Goal: Information Seeking & Learning: Learn about a topic

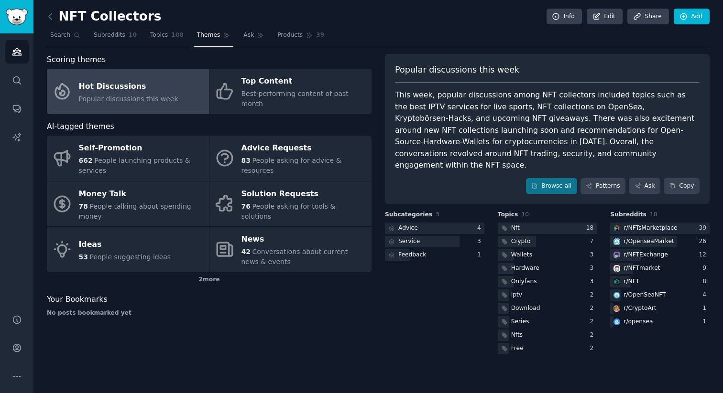
click at [597, 110] on div "This week, popular discussions among NFT collectors included topics such as the…" at bounding box center [547, 130] width 304 height 82
drag, startPoint x: 594, startPoint y: 108, endPoint x: 664, endPoint y: 109, distance: 70.3
click at [664, 109] on div "This week, popular discussions among NFT collectors included topics such as the…" at bounding box center [547, 130] width 304 height 82
copy div "Kryptobörsen-Hacks"
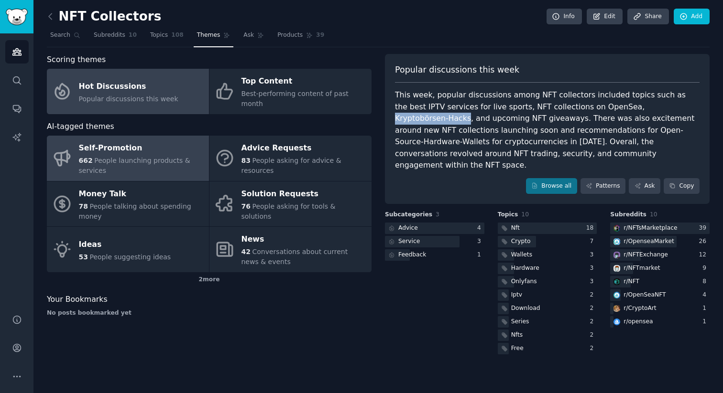
click at [139, 165] on div "662 People launching products & services" at bounding box center [141, 166] width 125 height 20
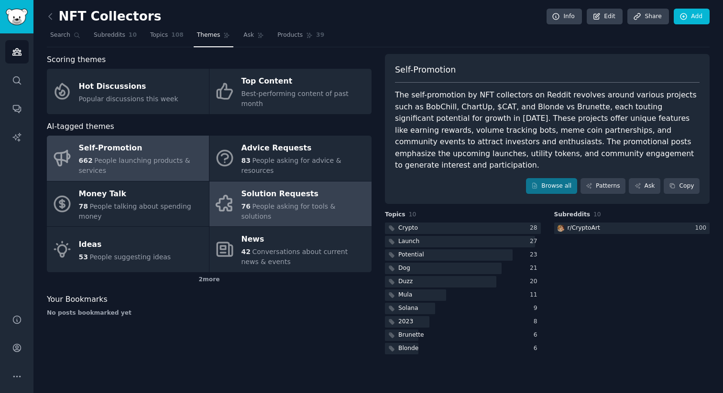
click at [249, 196] on div "Solution Requests 76 People asking for tools & solutions" at bounding box center [303, 203] width 125 height 35
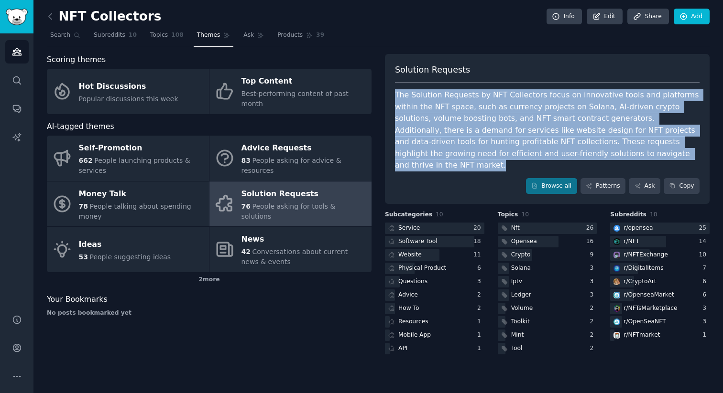
drag, startPoint x: 394, startPoint y: 95, endPoint x: 585, endPoint y: 151, distance: 199.4
click at [585, 151] on div "The Solution Requests by NFT Collectors focus on innovative tools and platforms…" at bounding box center [547, 130] width 304 height 82
copy div "The Solution Requests by NFT Collectors focus on innovative tools and platforms…"
click at [49, 20] on icon at bounding box center [50, 16] width 10 height 10
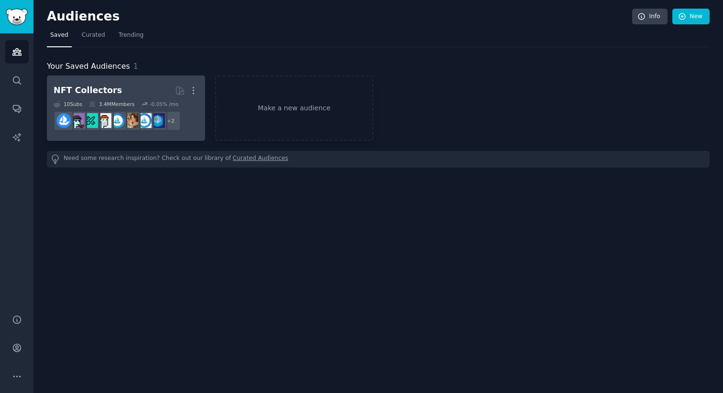
click at [82, 95] on div "NFT Collectors" at bounding box center [88, 91] width 68 height 12
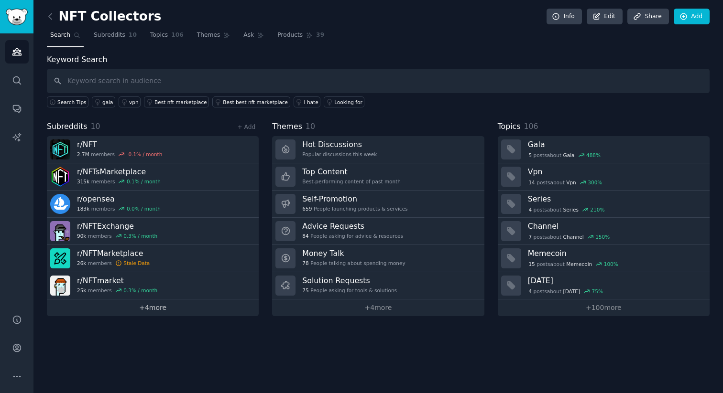
click at [106, 309] on link "+ 4 more" at bounding box center [153, 308] width 212 height 17
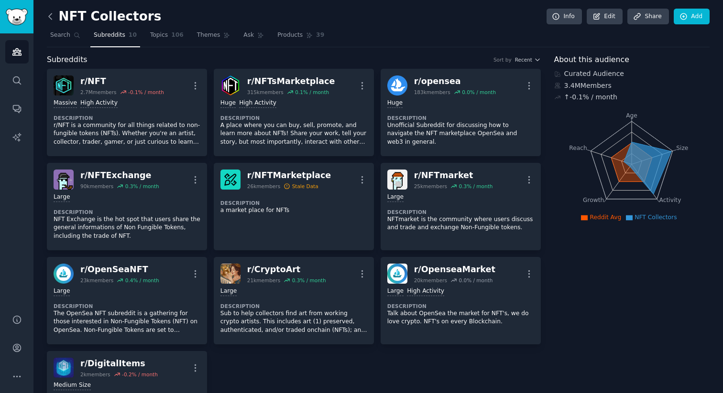
click at [46, 16] on icon at bounding box center [50, 16] width 10 height 10
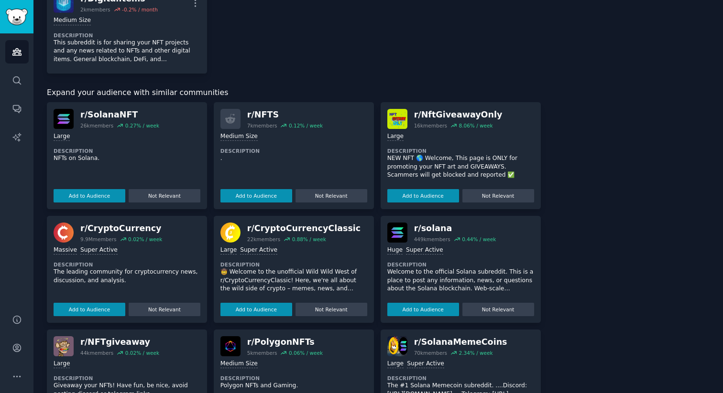
scroll to position [251, 0]
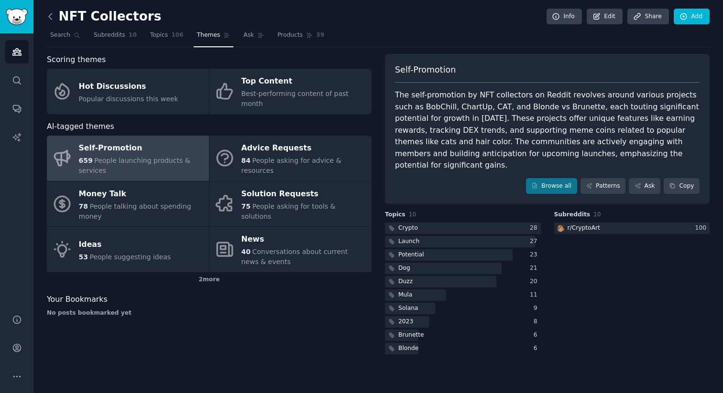
click at [53, 19] on icon at bounding box center [50, 16] width 10 height 10
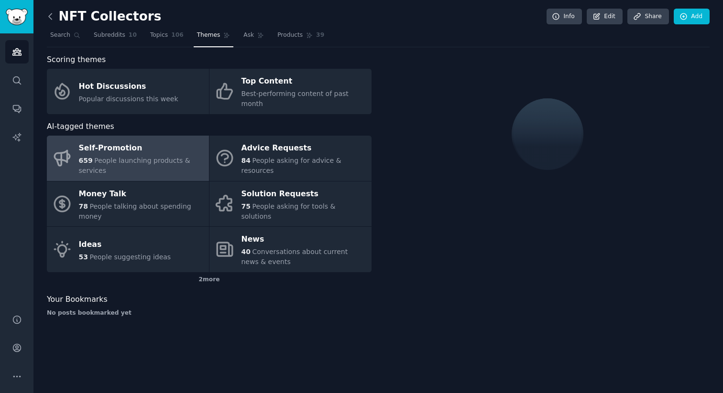
click at [48, 11] on icon at bounding box center [50, 16] width 10 height 10
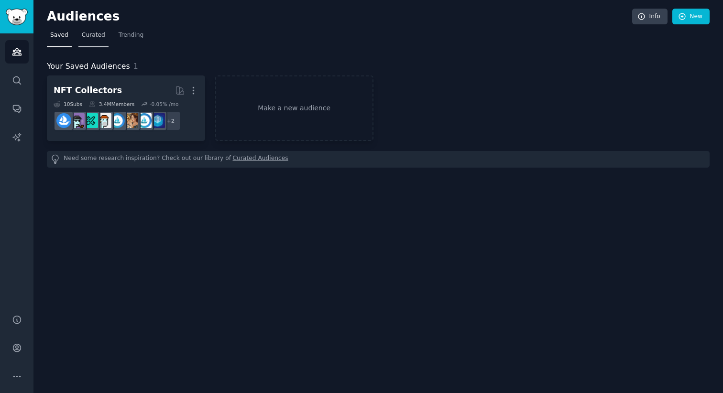
click at [92, 41] on link "Curated" at bounding box center [93, 38] width 30 height 20
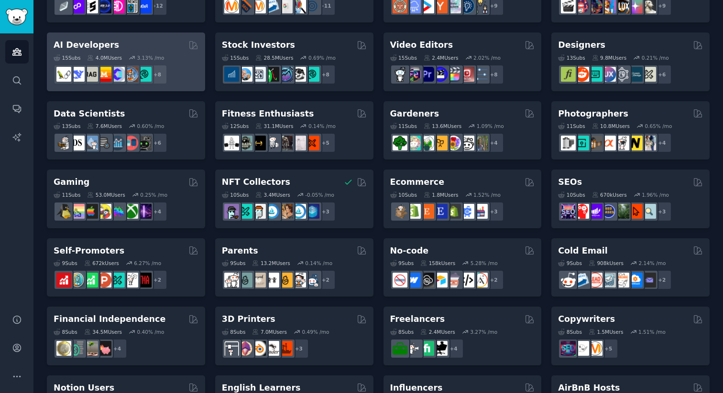
scroll to position [183, 0]
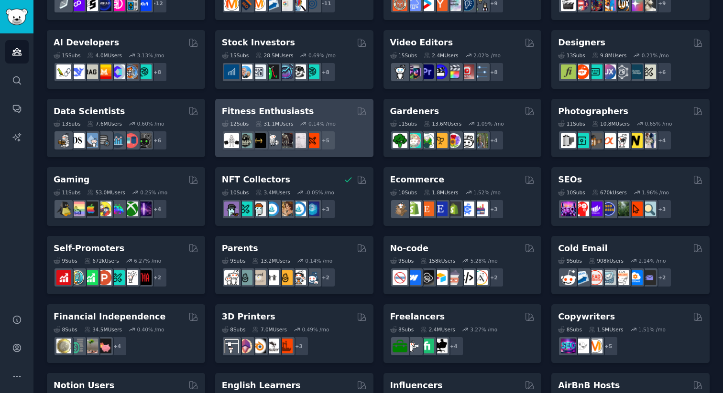
click at [267, 118] on div "12 Sub s 31.1M Users 0.14 % /mo r/workout + 5" at bounding box center [294, 133] width 145 height 33
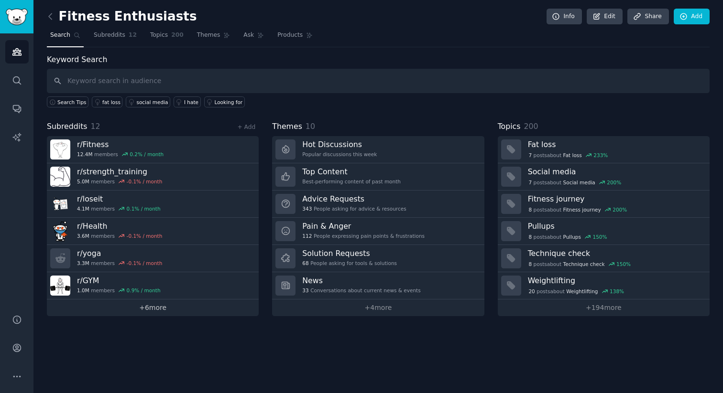
click at [164, 306] on link "+ 6 more" at bounding box center [153, 308] width 212 height 17
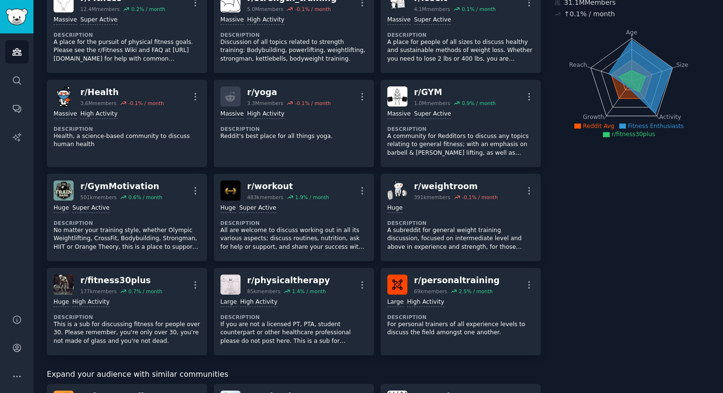
scroll to position [85, 0]
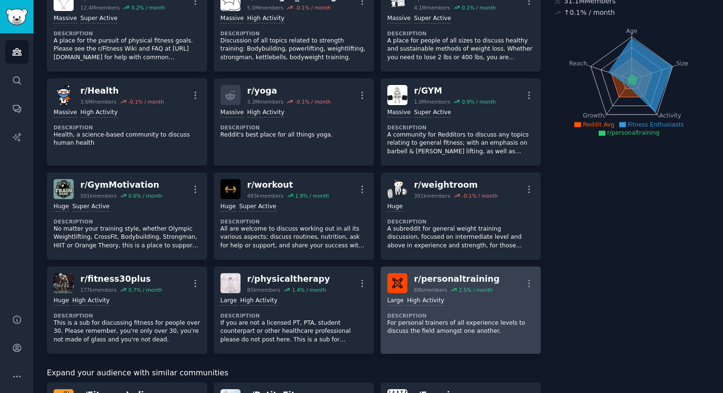
click at [440, 301] on div ">= 80th percentile for submissions / day Large High Activity" at bounding box center [460, 301] width 147 height 9
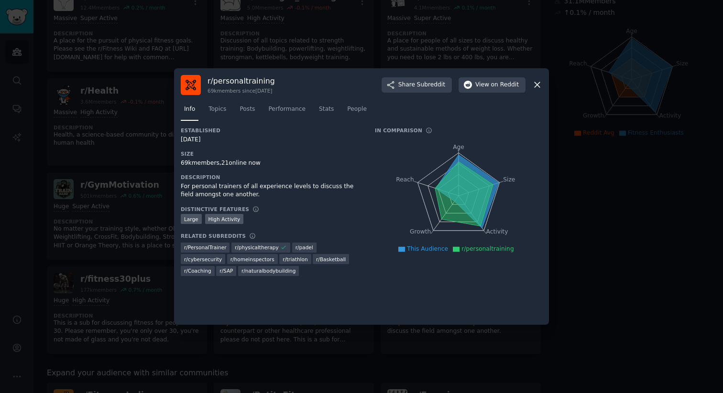
click at [534, 81] on icon at bounding box center [537, 85] width 10 height 10
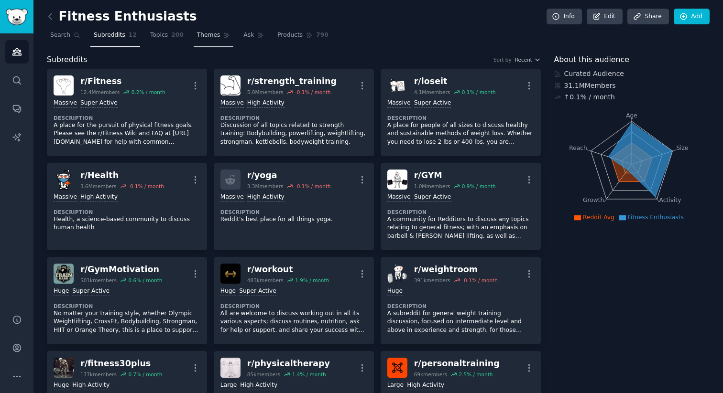
click at [197, 33] on span "Themes" at bounding box center [208, 35] width 23 height 9
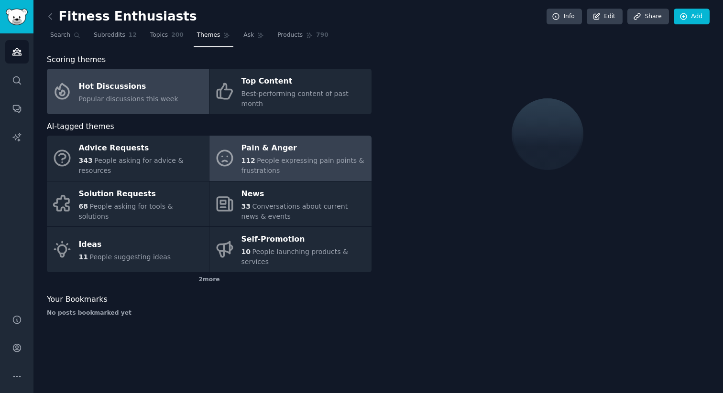
click at [263, 157] on span "People expressing pain points & frustrations" at bounding box center [302, 166] width 123 height 18
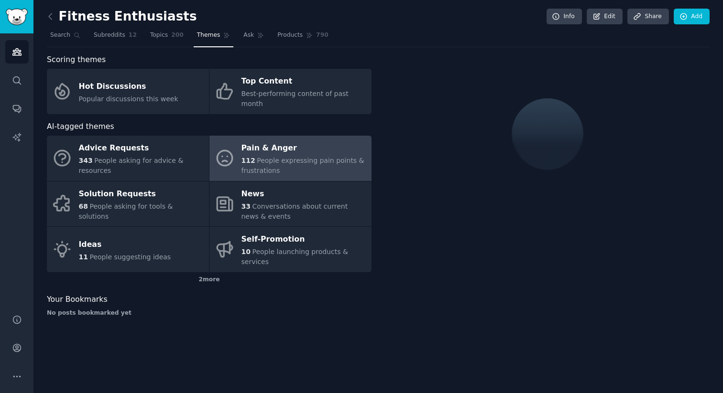
click at [336, 143] on div "Pain & Anger" at bounding box center [303, 148] width 125 height 15
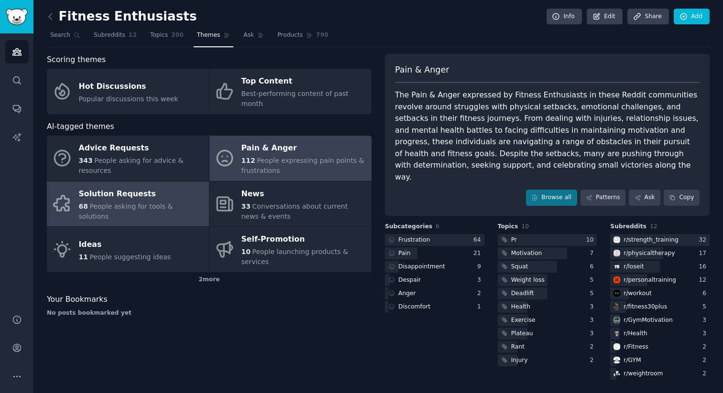
click at [165, 182] on link "Solution Requests 68 People asking for tools & solutions" at bounding box center [128, 204] width 162 height 45
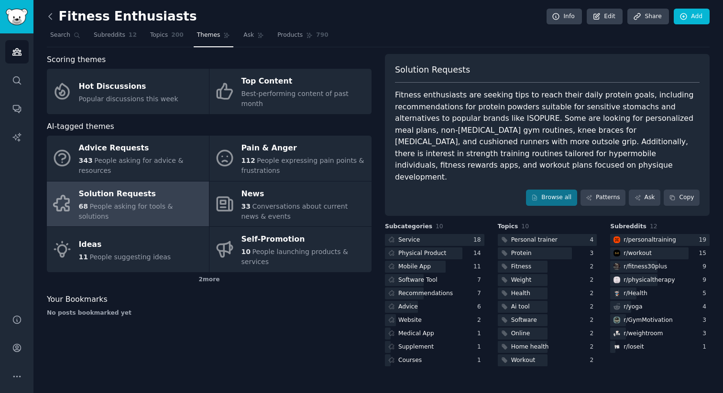
click at [49, 15] on icon at bounding box center [50, 16] width 3 height 6
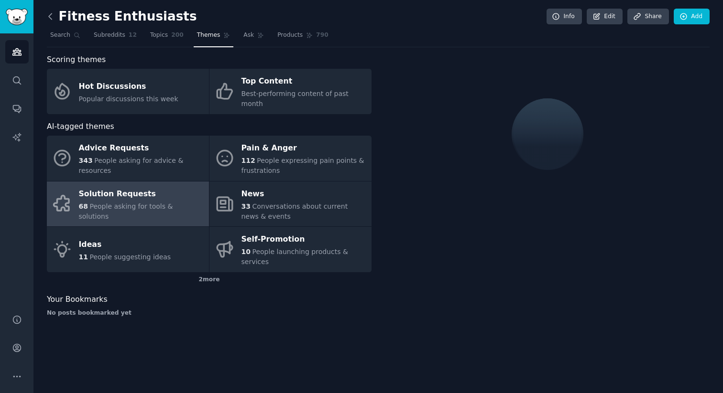
click at [53, 20] on icon at bounding box center [50, 16] width 10 height 10
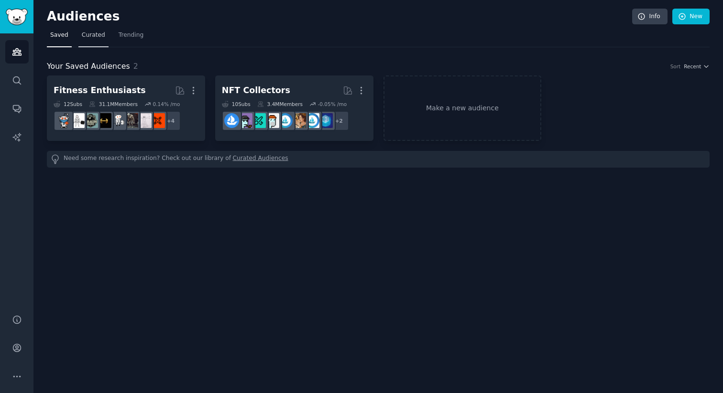
click at [82, 42] on link "Curated" at bounding box center [93, 38] width 30 height 20
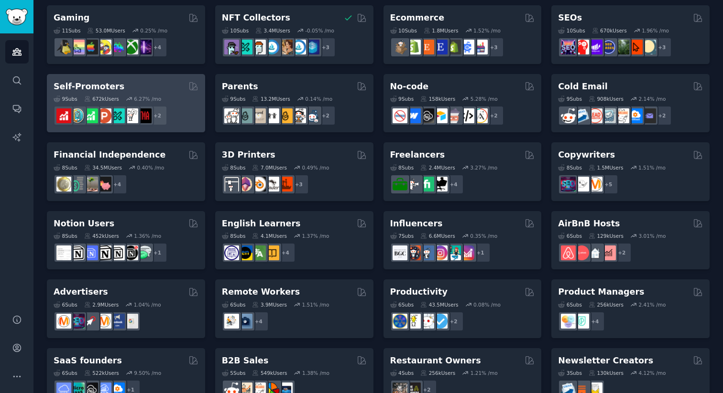
scroll to position [356, 0]
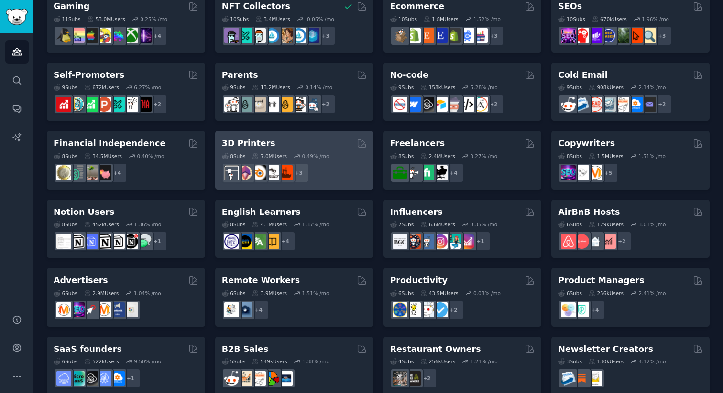
click at [276, 153] on div "7.0M Users" at bounding box center [269, 156] width 35 height 7
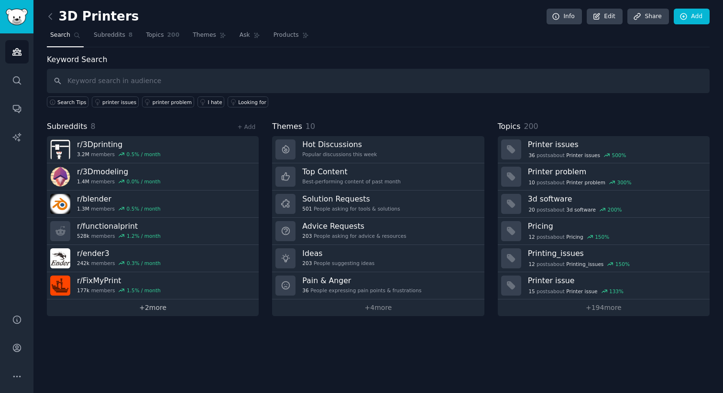
click at [199, 311] on link "+ 2 more" at bounding box center [153, 308] width 212 height 17
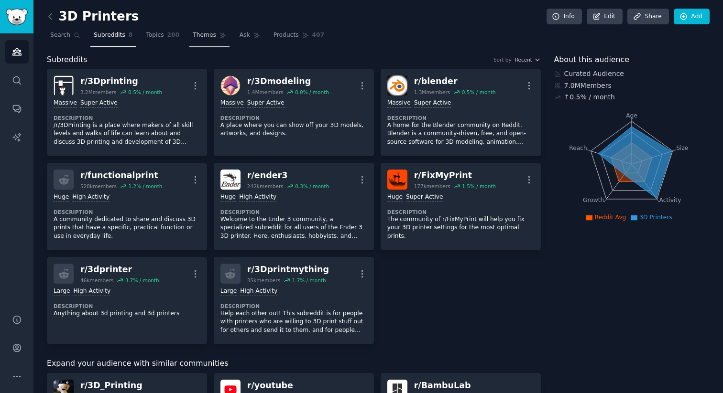
click at [211, 37] on span "Themes" at bounding box center [204, 35] width 23 height 9
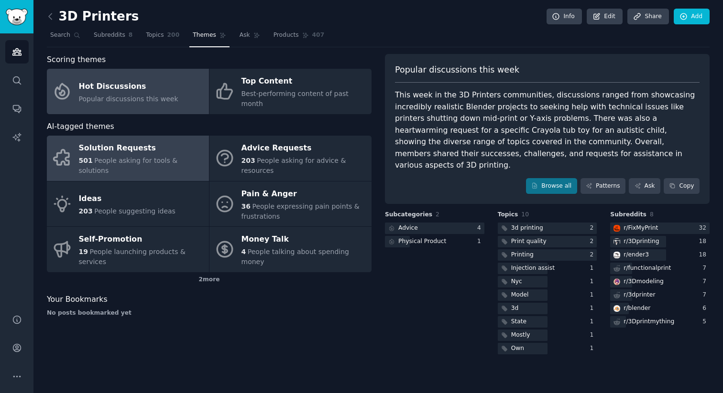
click at [152, 165] on link "Solution Requests 501 People asking for tools & solutions" at bounding box center [128, 158] width 162 height 45
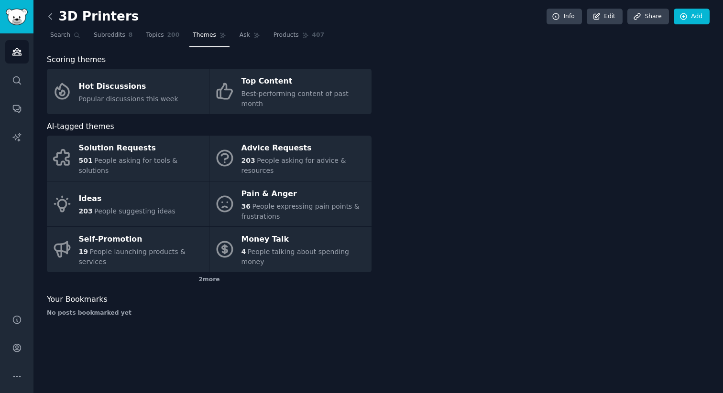
click at [51, 16] on icon at bounding box center [50, 16] width 10 height 10
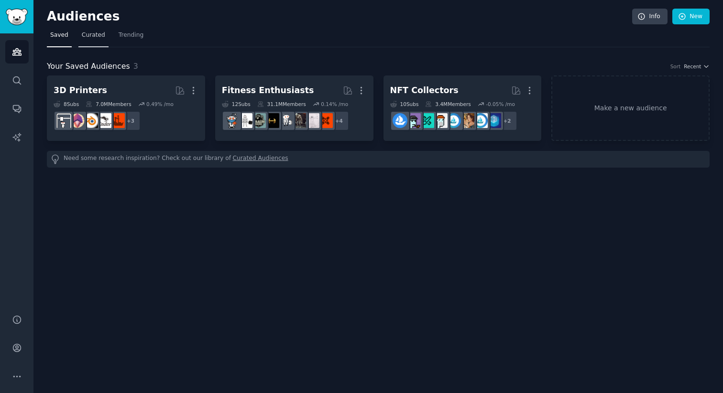
click at [85, 39] on span "Curated" at bounding box center [93, 35] width 23 height 9
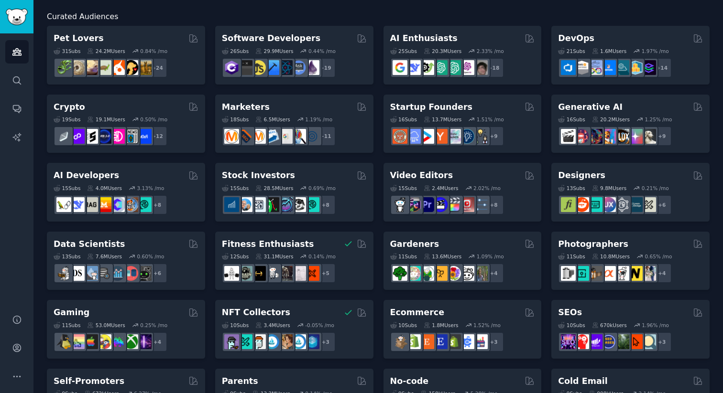
scroll to position [51, 0]
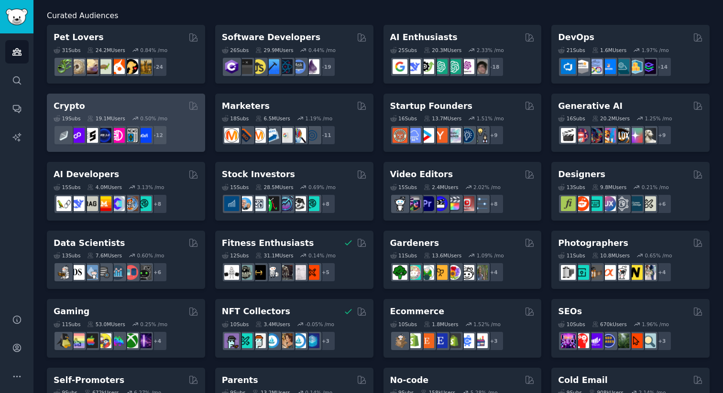
click at [147, 116] on div "0.50 % /mo" at bounding box center [153, 118] width 27 height 7
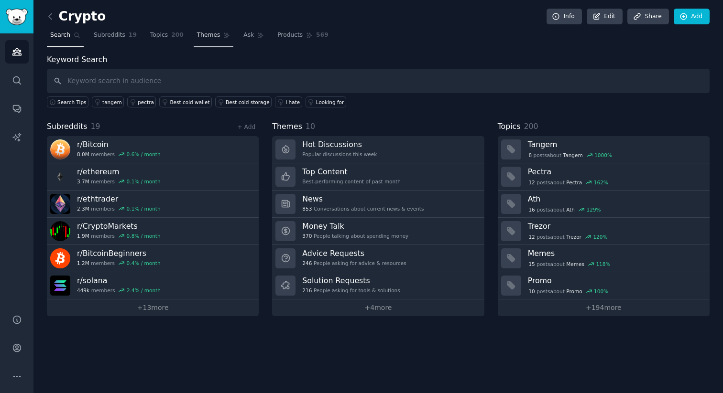
click at [200, 40] on link "Themes" at bounding box center [214, 38] width 40 height 20
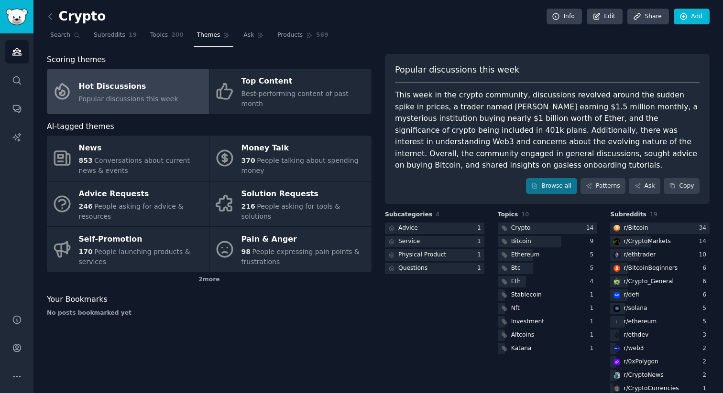
click at [483, 110] on div "This week in the crypto community, discussions revolved around the sudden spike…" at bounding box center [547, 130] width 304 height 82
copy div "Cupsey"
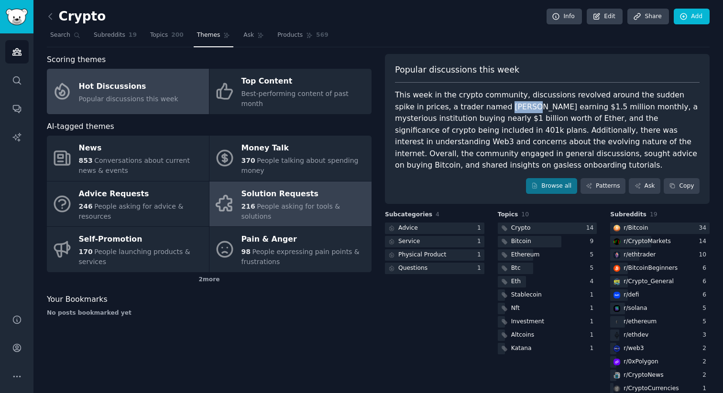
click at [265, 203] on span "People asking for tools & solutions" at bounding box center [290, 212] width 99 height 18
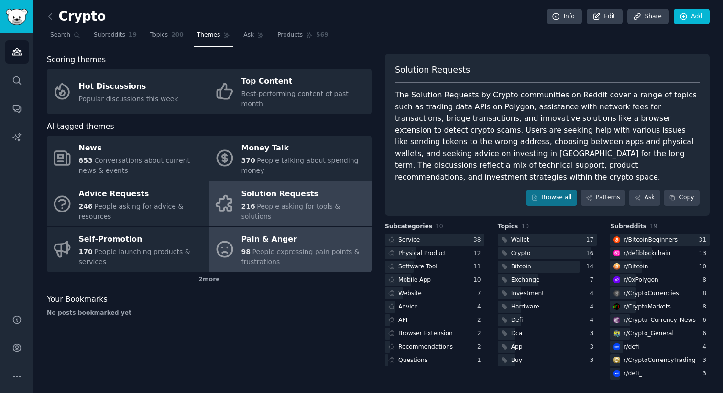
click at [293, 247] on div "98 People expressing pain points & frustrations" at bounding box center [303, 257] width 125 height 20
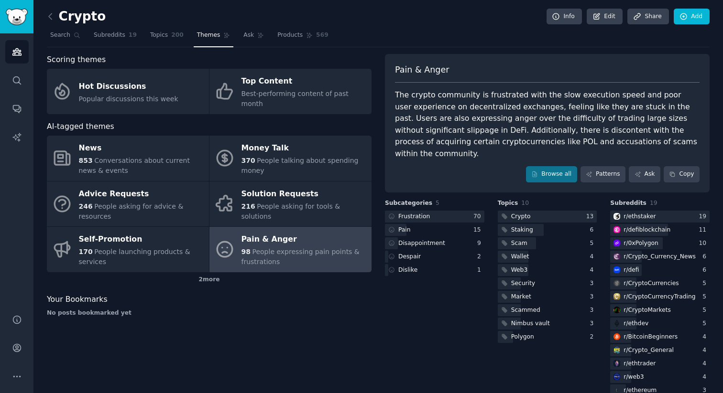
click at [473, 144] on div "The crypto community is frustrated with the slow execution speed and poor user …" at bounding box center [547, 124] width 304 height 70
copy div "POL"
